Goal: Task Accomplishment & Management: Manage account settings

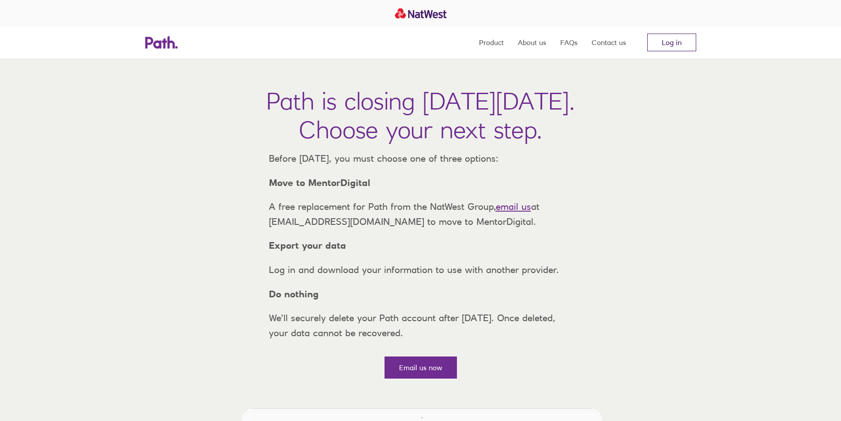
click at [675, 42] on link "Log in" at bounding box center [671, 43] width 49 height 18
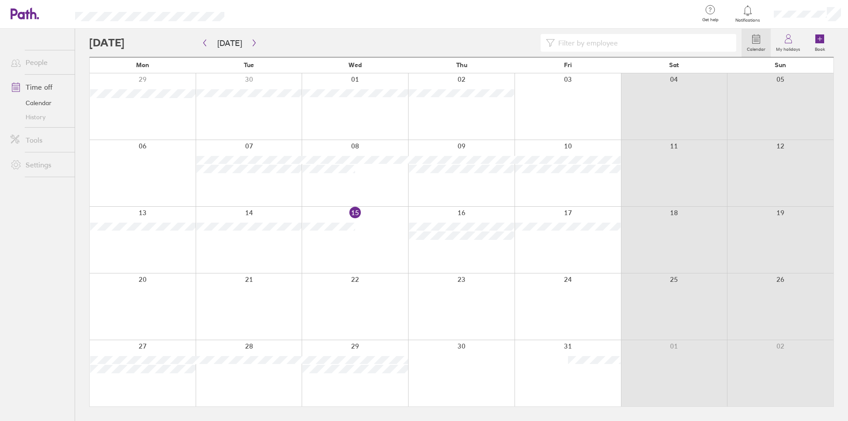
click at [260, 41] on div at bounding box center [415, 43] width 652 height 18
click at [249, 38] on button "button" at bounding box center [254, 43] width 11 height 15
click at [250, 39] on button "button" at bounding box center [254, 43] width 11 height 15
click at [204, 39] on button "button" at bounding box center [204, 43] width 11 height 15
click at [251, 39] on icon "button" at bounding box center [254, 42] width 7 height 7
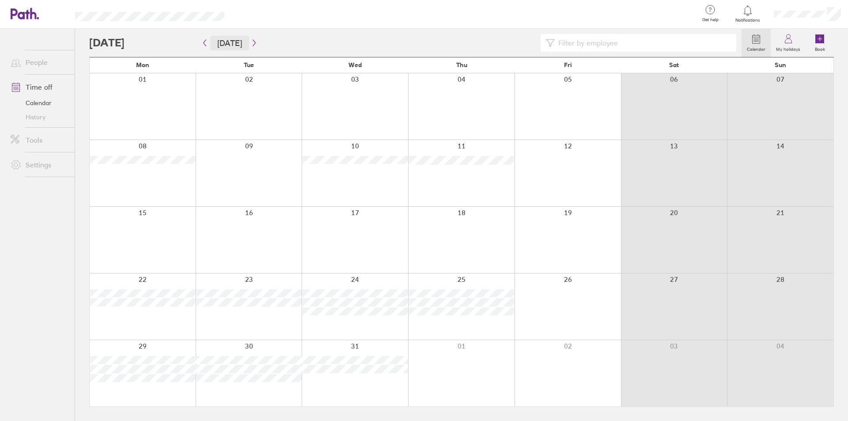
click at [223, 41] on button "Today" at bounding box center [229, 43] width 39 height 15
click at [261, 39] on div at bounding box center [415, 43] width 652 height 18
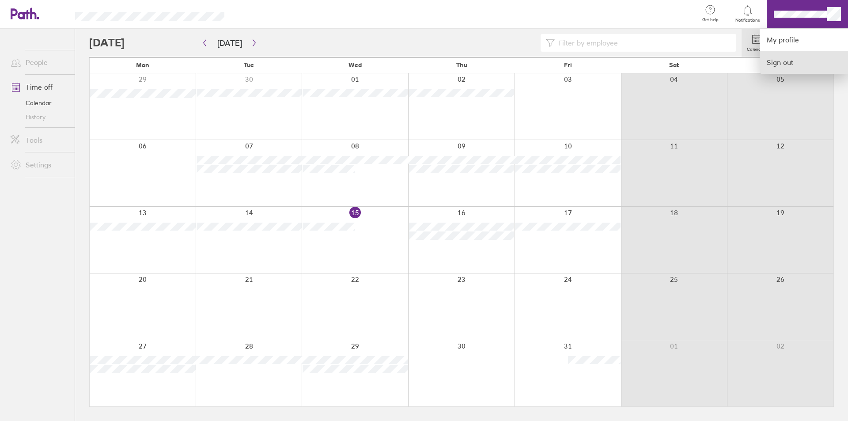
click at [781, 60] on link "Sign out" at bounding box center [803, 62] width 88 height 22
